Goal: Task Accomplishment & Management: Complete application form

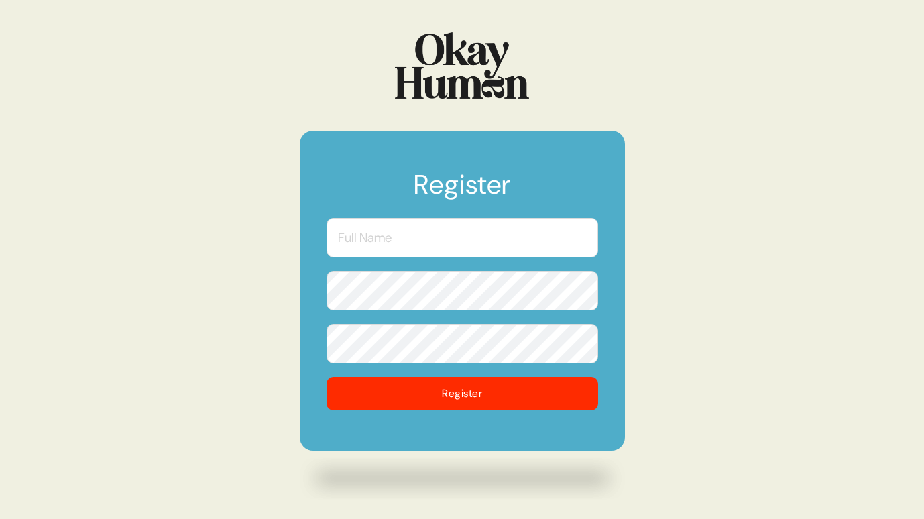
click at [398, 243] on input "text" at bounding box center [463, 238] width 272 height 40
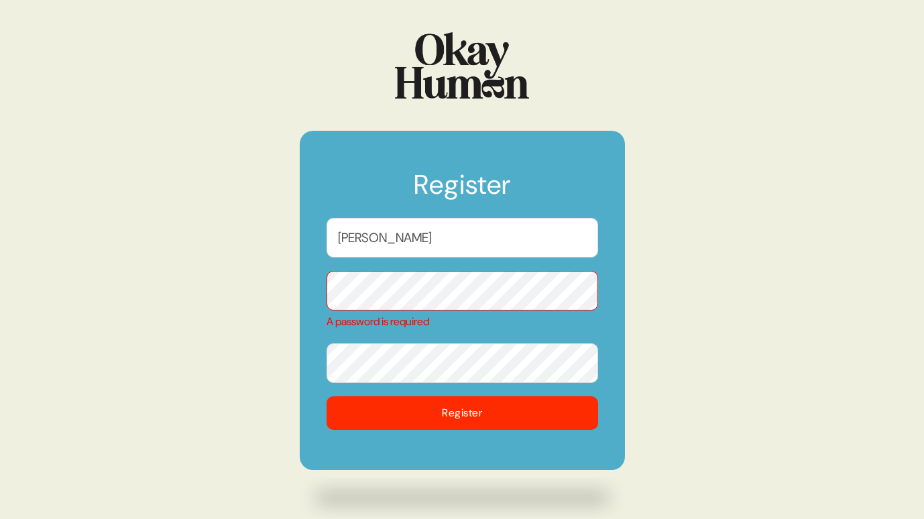
click at [398, 236] on input "[PERSON_NAME]" at bounding box center [463, 238] width 272 height 40
type input "[PERSON_NAME]"
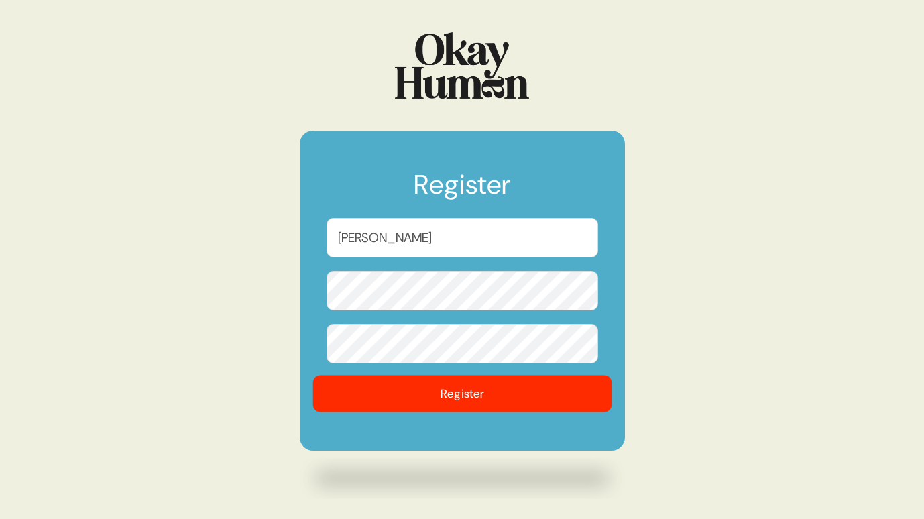
click at [409, 404] on button "Register" at bounding box center [462, 394] width 299 height 37
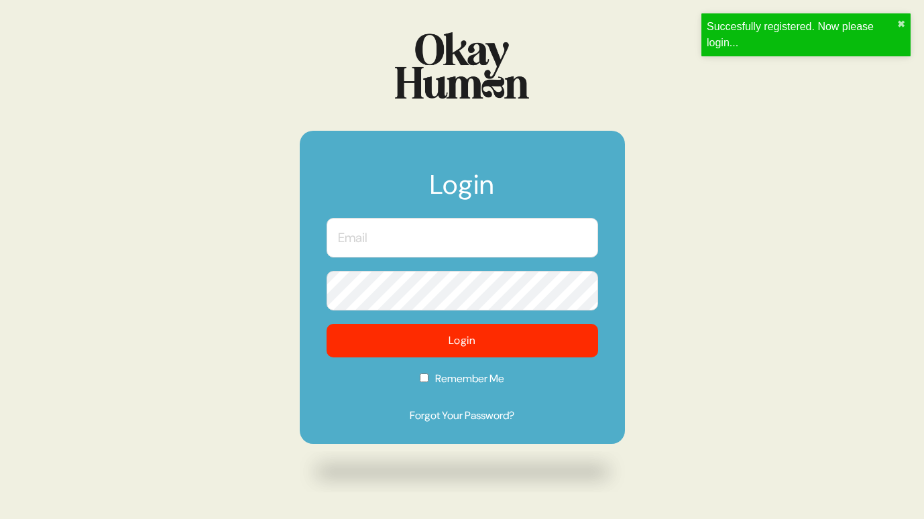
click at [421, 219] on input "text" at bounding box center [463, 238] width 272 height 40
type input "[PERSON_NAME][EMAIL_ADDRESS][PERSON_NAME][DOMAIN_NAME]"
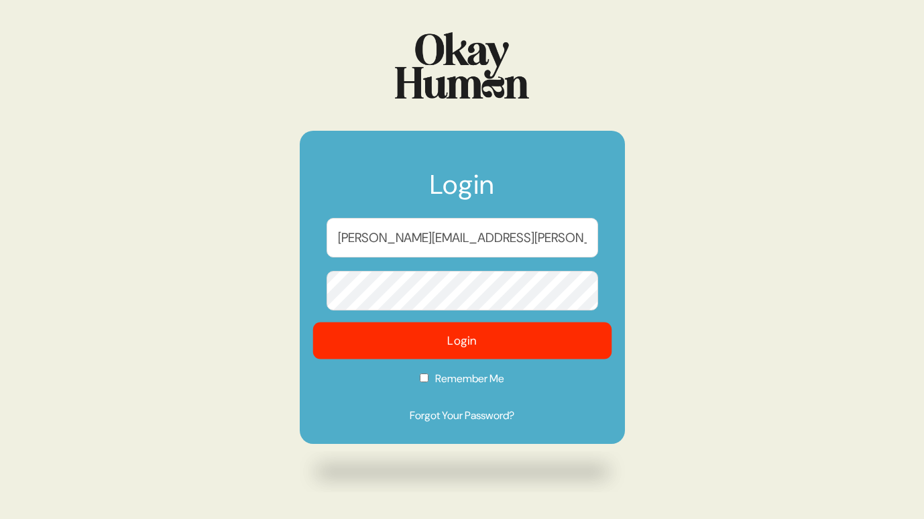
click at [398, 350] on button "Login" at bounding box center [462, 341] width 299 height 37
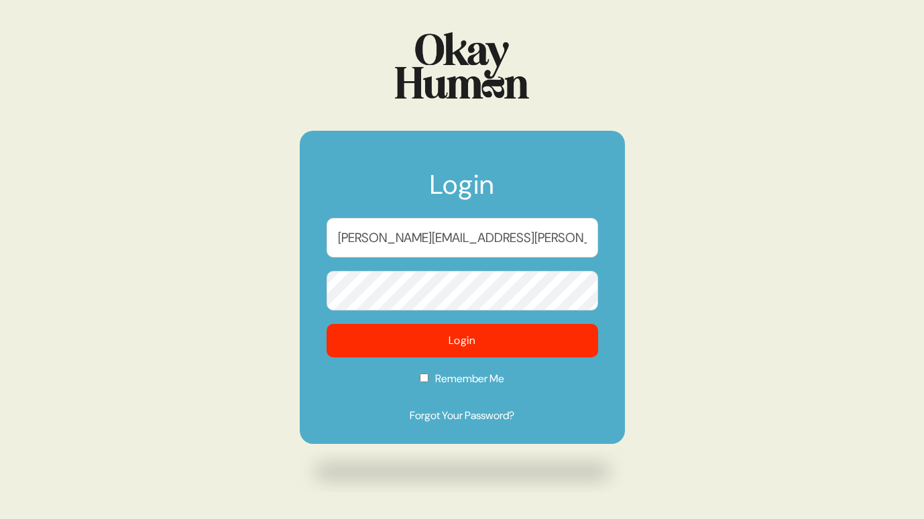
click at [420, 375] on input "Remember Me" at bounding box center [424, 378] width 9 height 9
checkbox input "true"
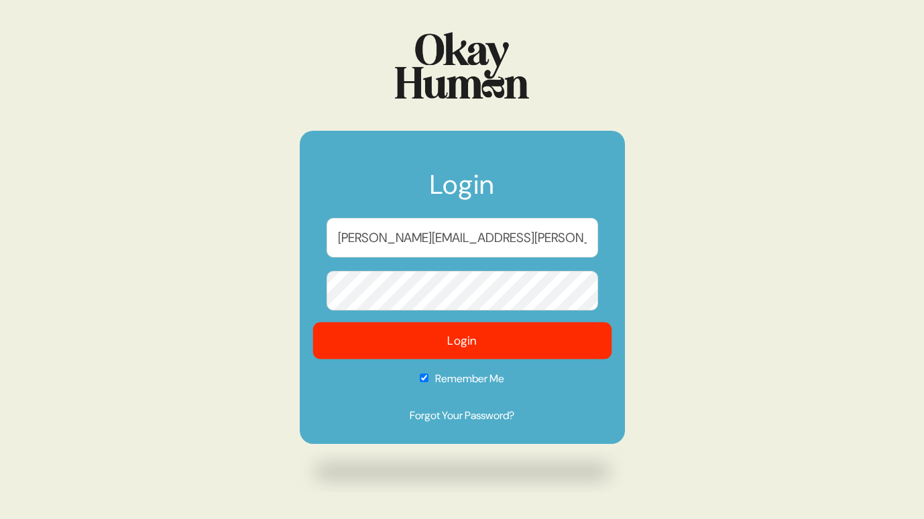
click at [433, 341] on button "Login" at bounding box center [462, 341] width 299 height 37
